Goal: Ask a question

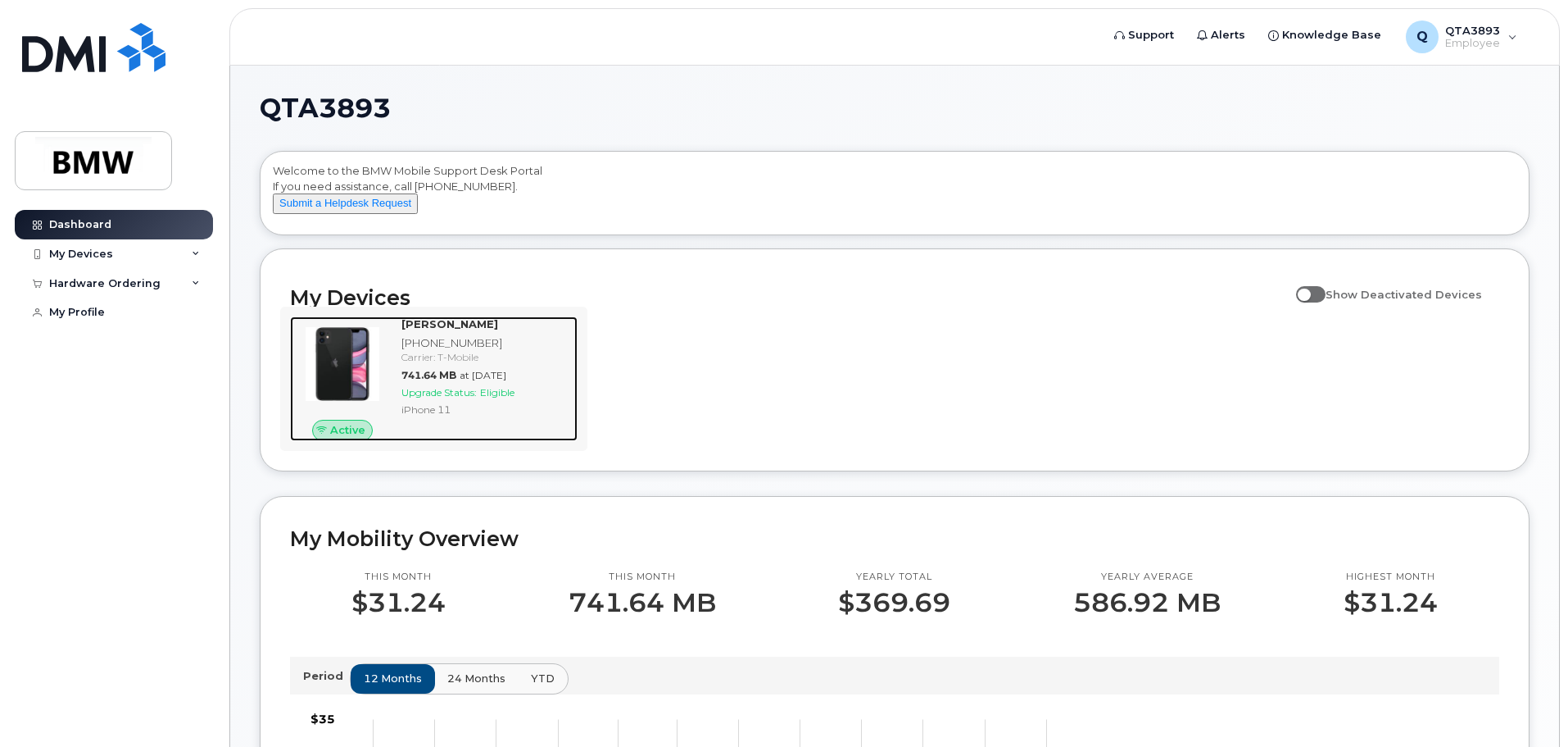
click at [430, 364] on div "Carrier: T-Mobile" at bounding box center [486, 357] width 170 height 14
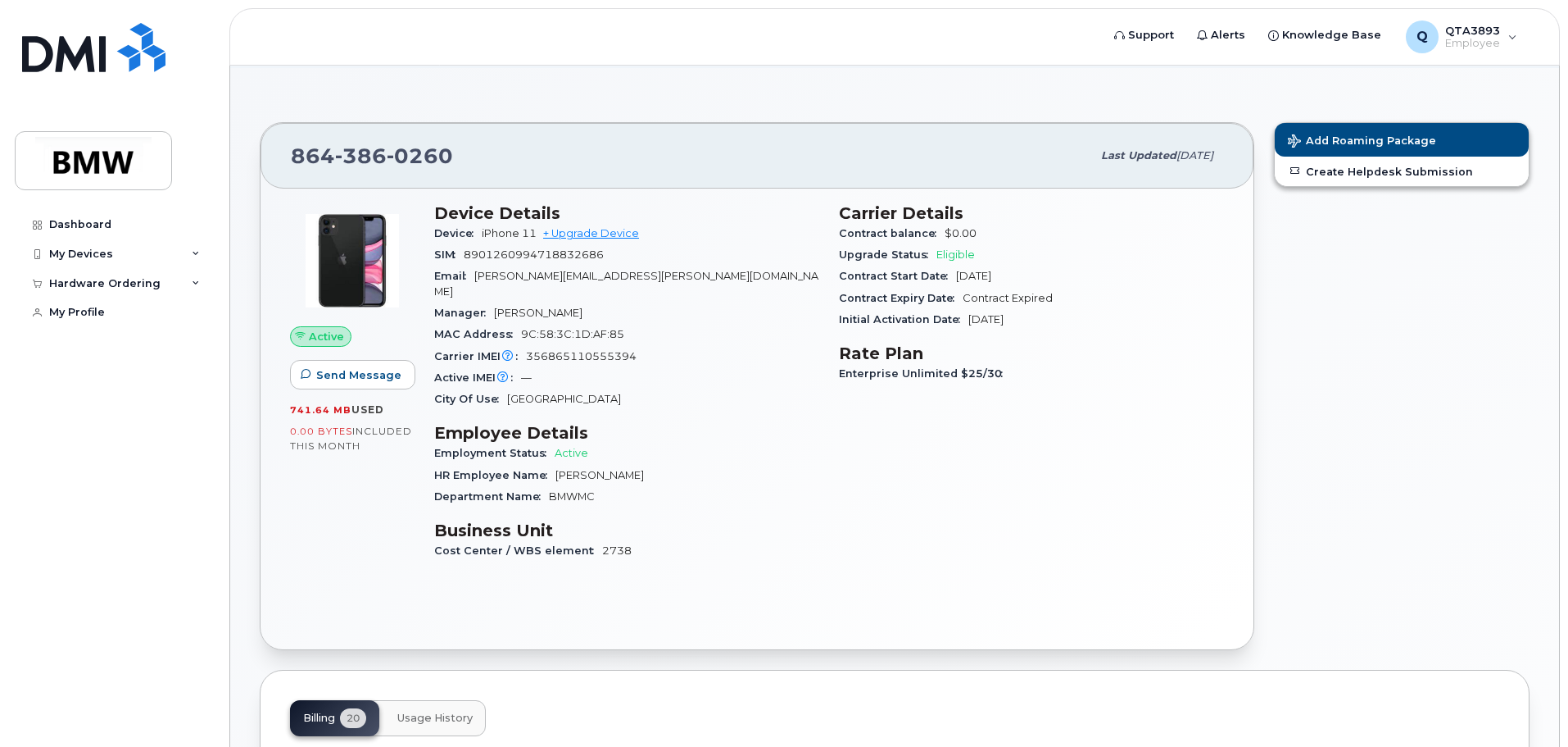
scroll to position [164, 0]
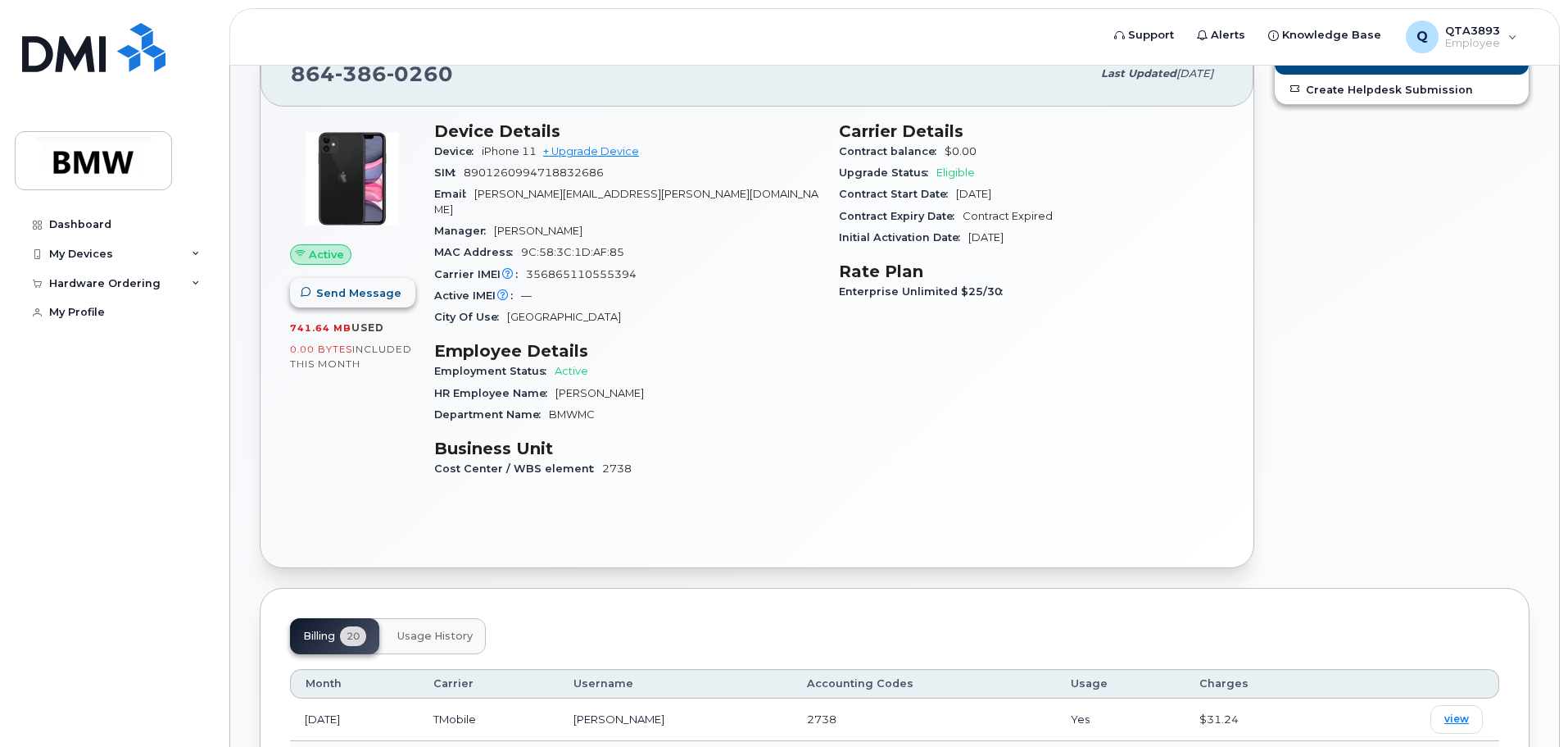
click at [382, 292] on span "Send Message" at bounding box center [359, 293] width 85 height 16
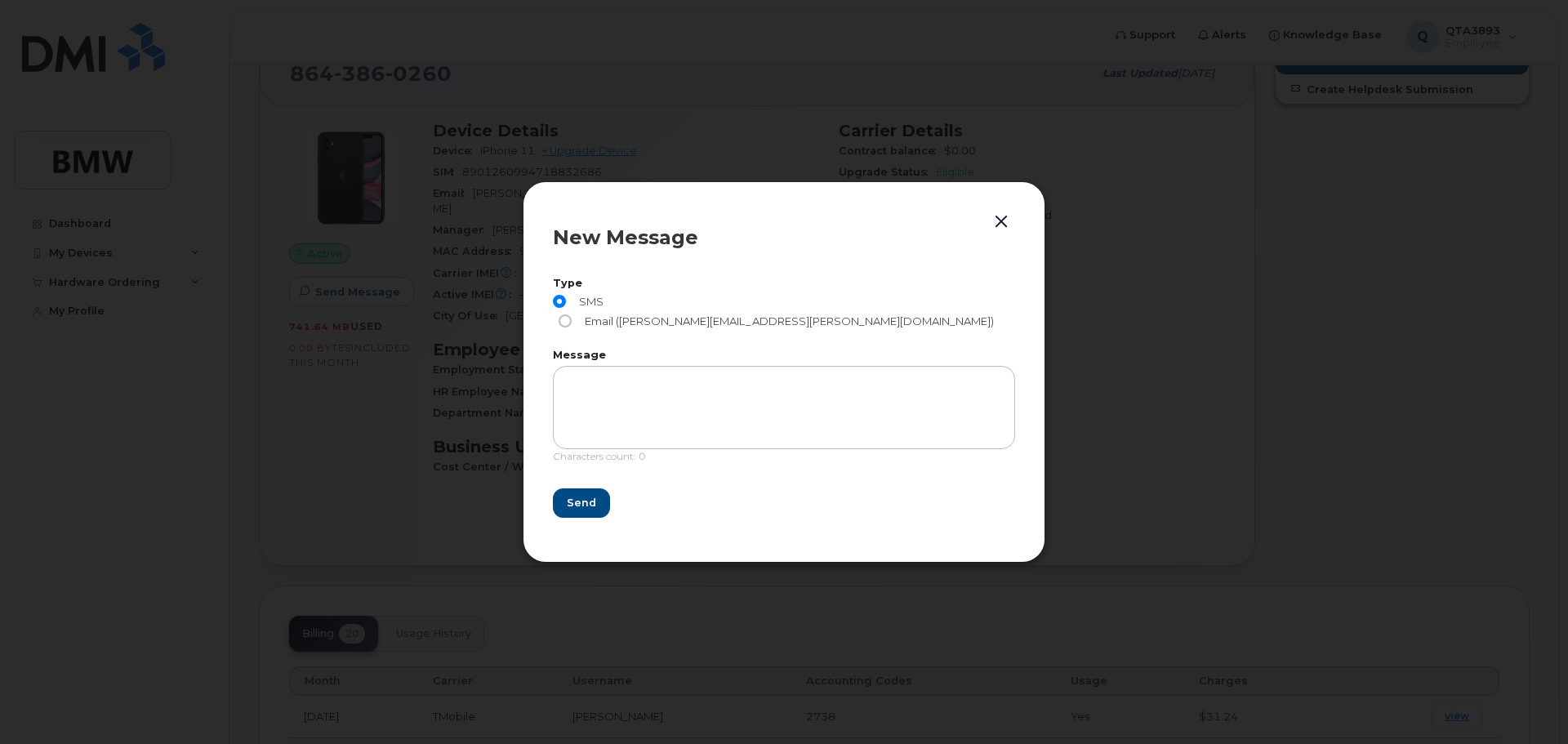
click at [1010, 227] on button "button" at bounding box center [1002, 222] width 25 height 23
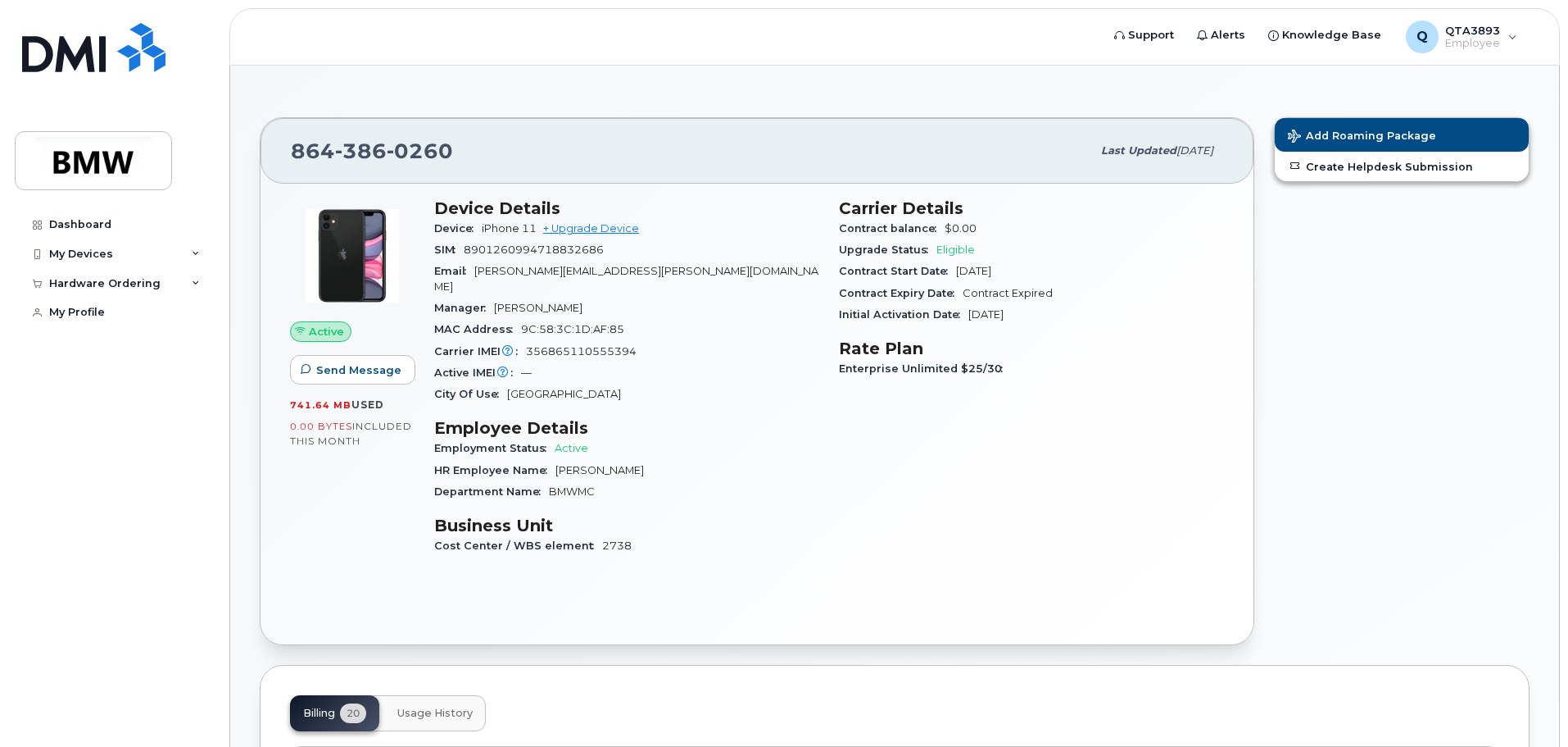
scroll to position [0, 0]
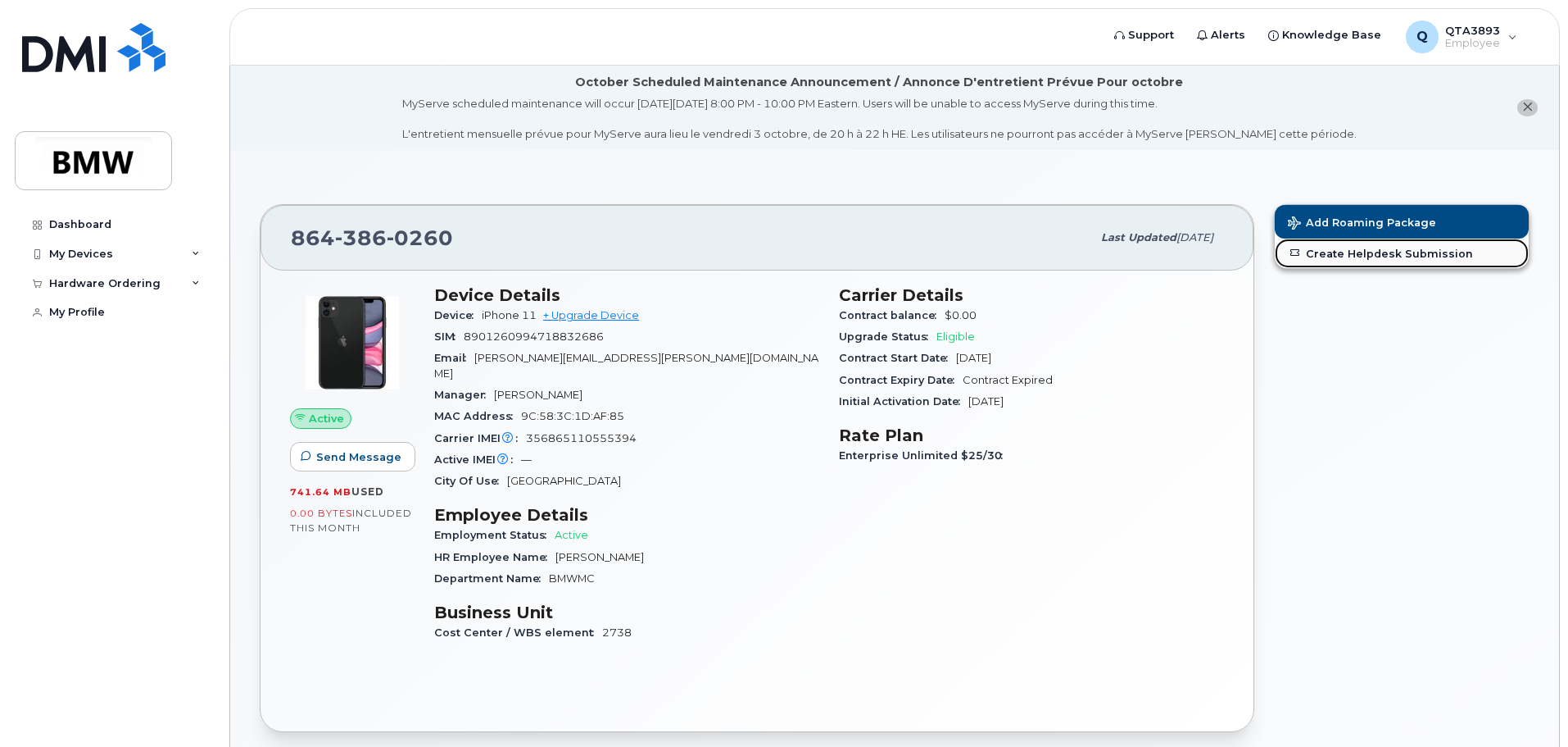
click at [1418, 248] on link "Create Helpdesk Submission" at bounding box center [1402, 253] width 254 height 29
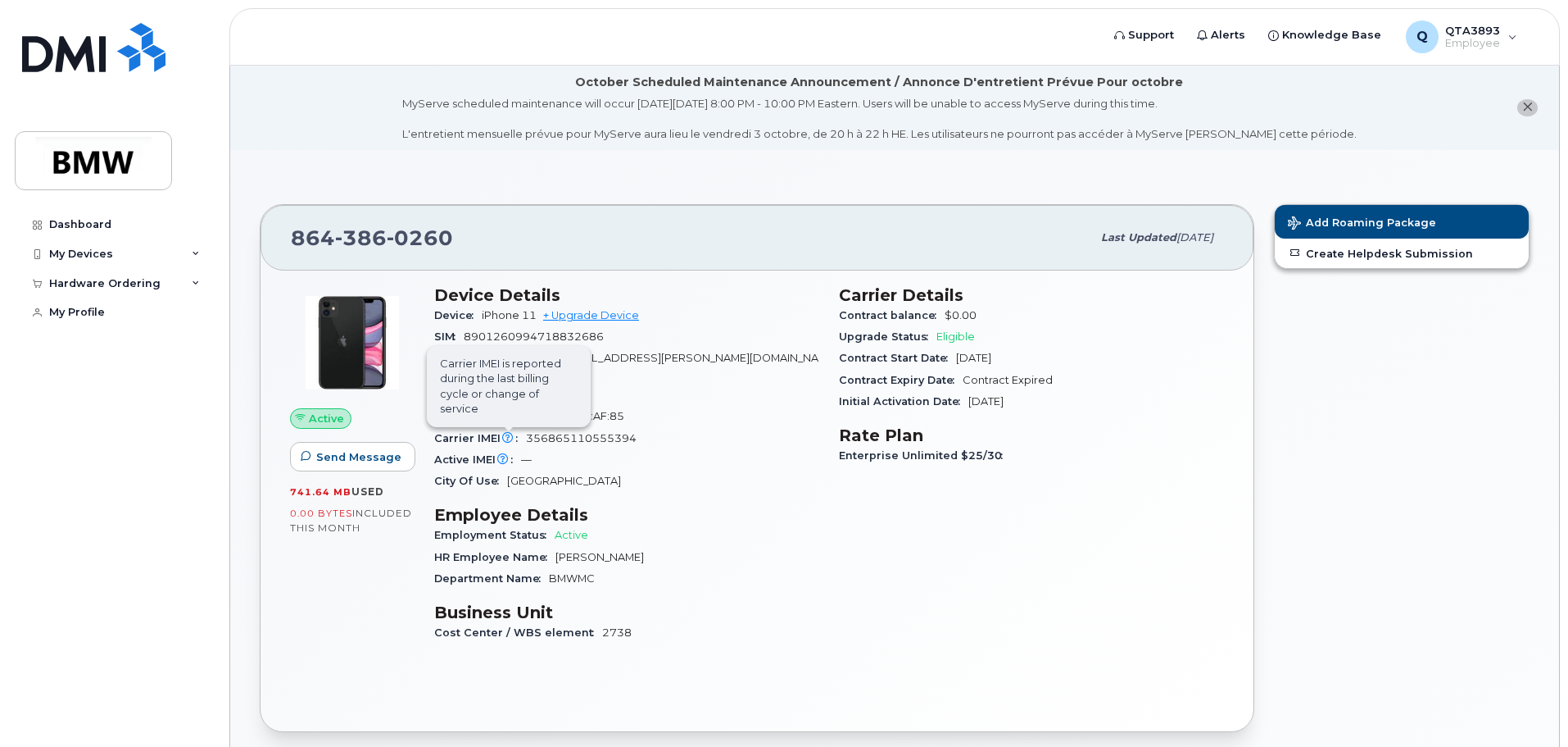
click at [505, 433] on icon at bounding box center [507, 438] width 11 height 11
click at [580, 431] on div "Carrier IMEI Carrier IMEI is reported during the last billing cycle or change o…" at bounding box center [627, 438] width 385 height 21
click at [183, 253] on div "My Devices" at bounding box center [114, 254] width 198 height 29
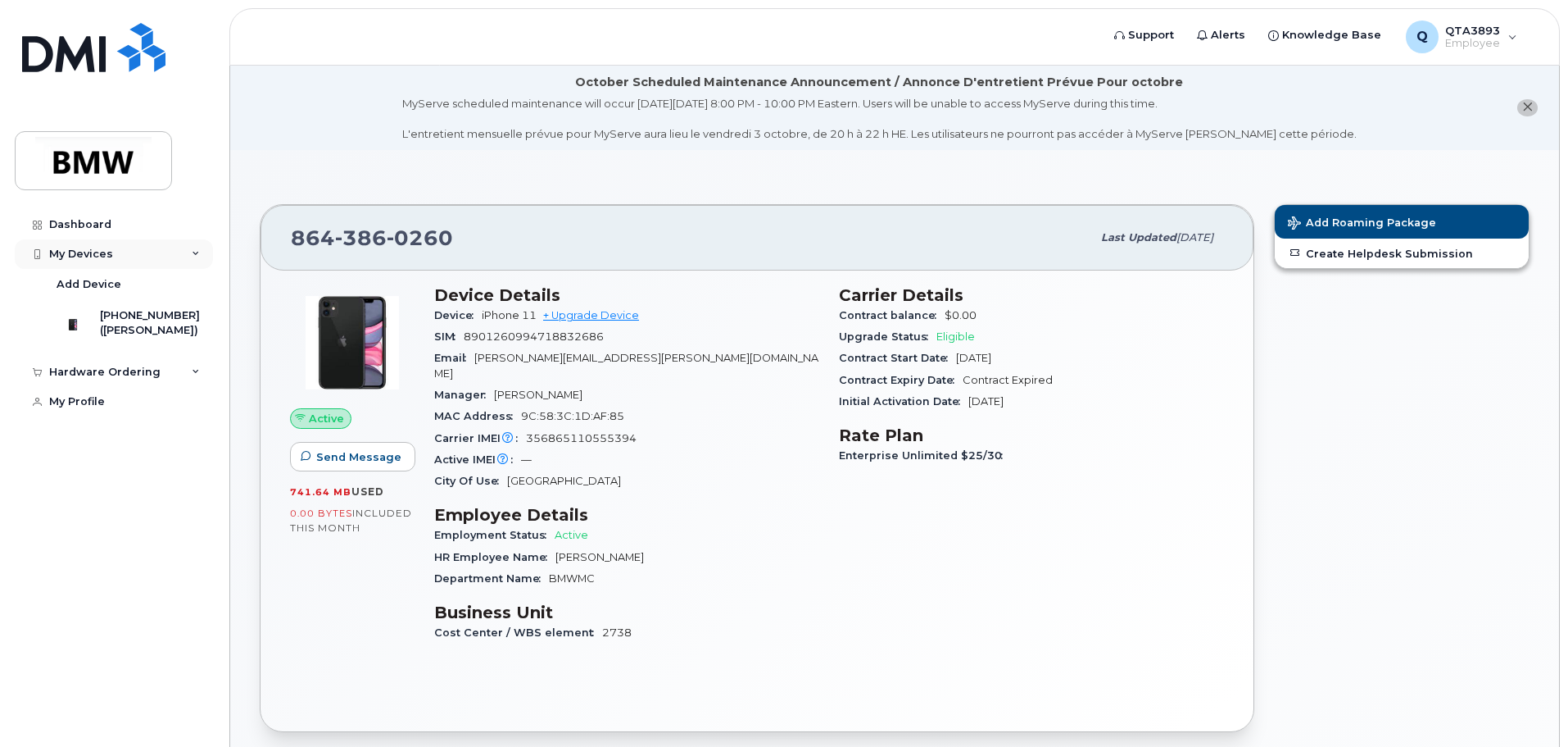
click at [183, 253] on div "My Devices" at bounding box center [114, 254] width 198 height 29
click at [95, 304] on link "My Profile" at bounding box center [114, 312] width 198 height 29
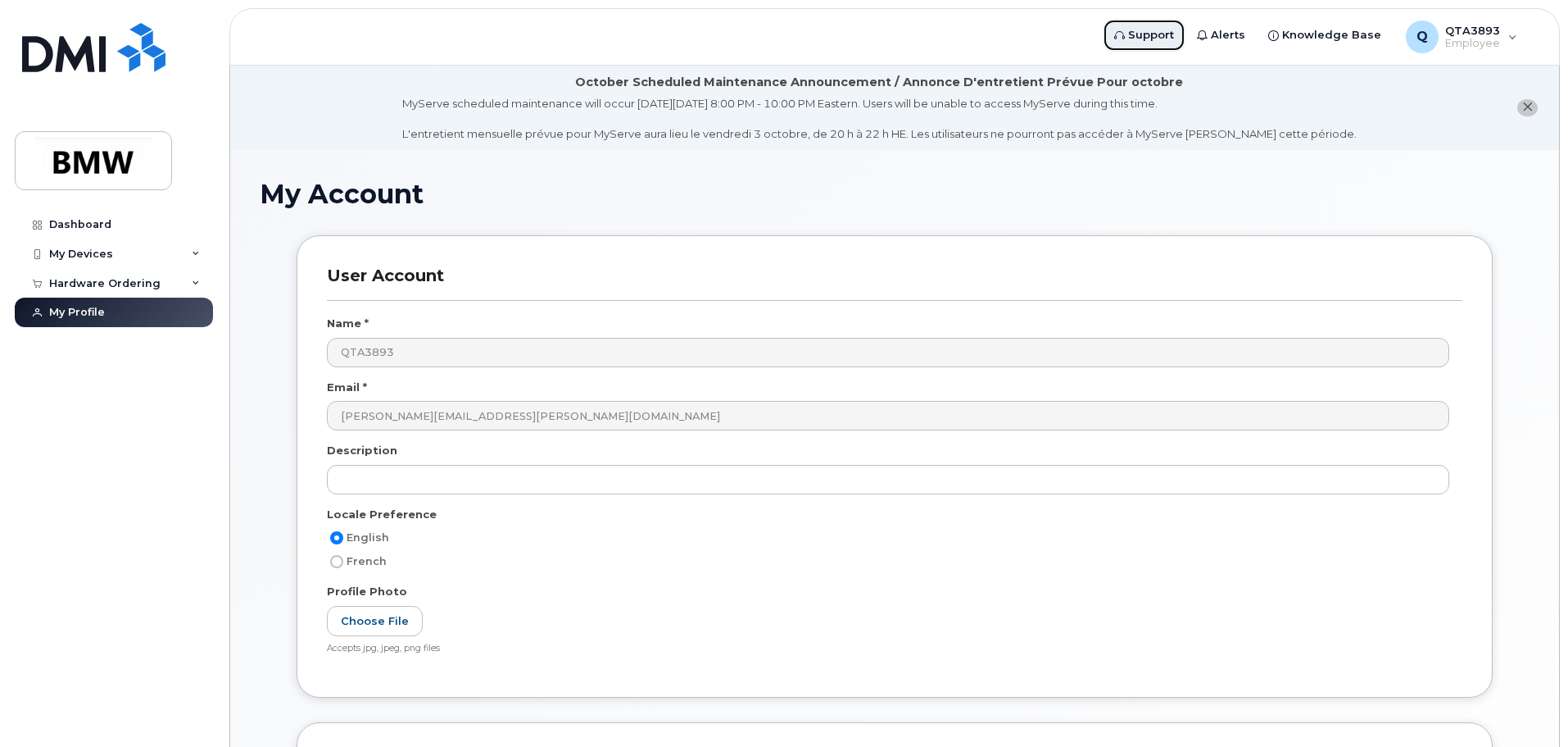
click at [1170, 39] on span "Support" at bounding box center [1152, 35] width 46 height 17
